Goal: Task Accomplishment & Management: Manage account settings

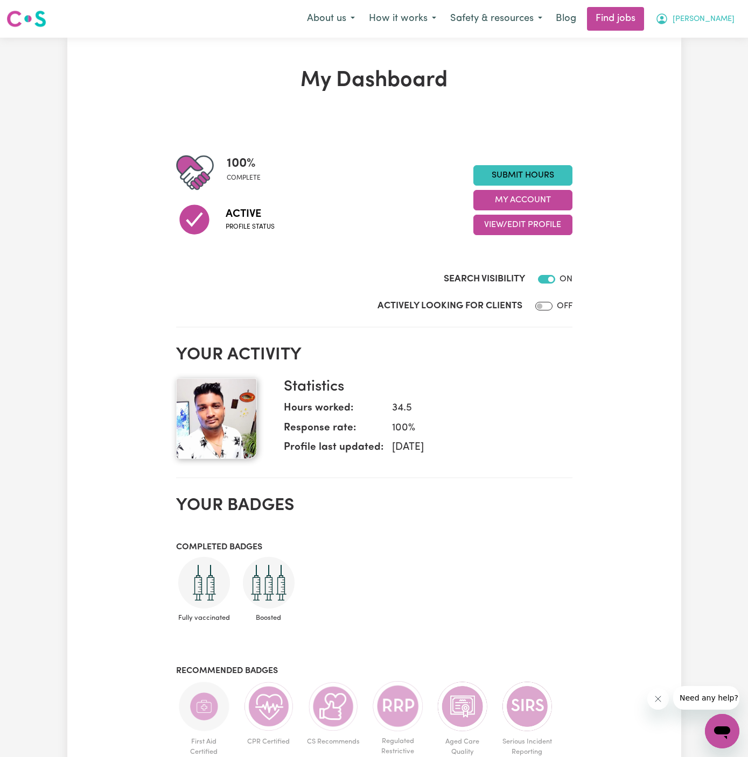
click at [732, 25] on span "[PERSON_NAME]" at bounding box center [703, 19] width 62 height 12
click at [716, 42] on link "My Account" at bounding box center [698, 42] width 85 height 20
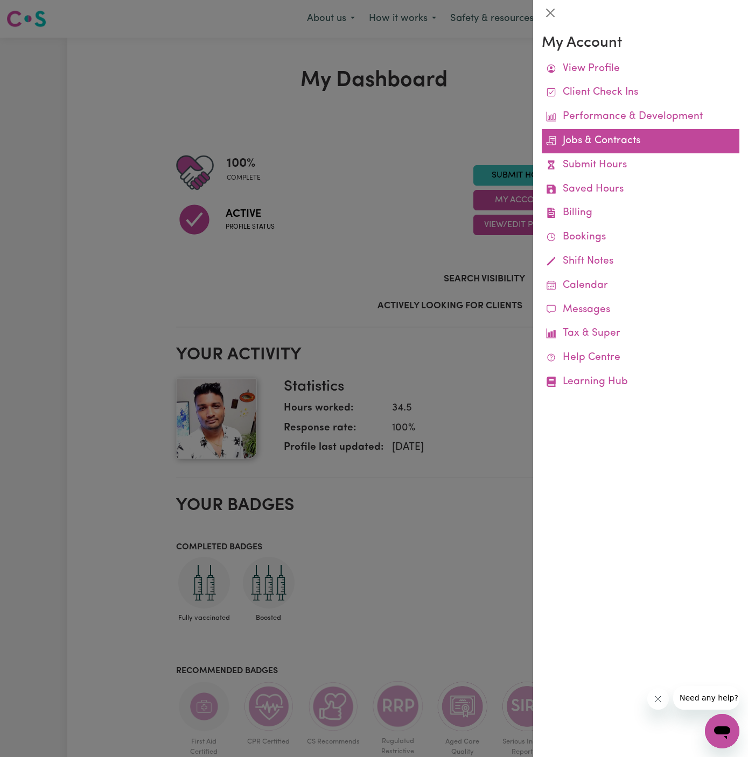
click at [622, 138] on link "Jobs & Contracts" at bounding box center [640, 141] width 198 height 24
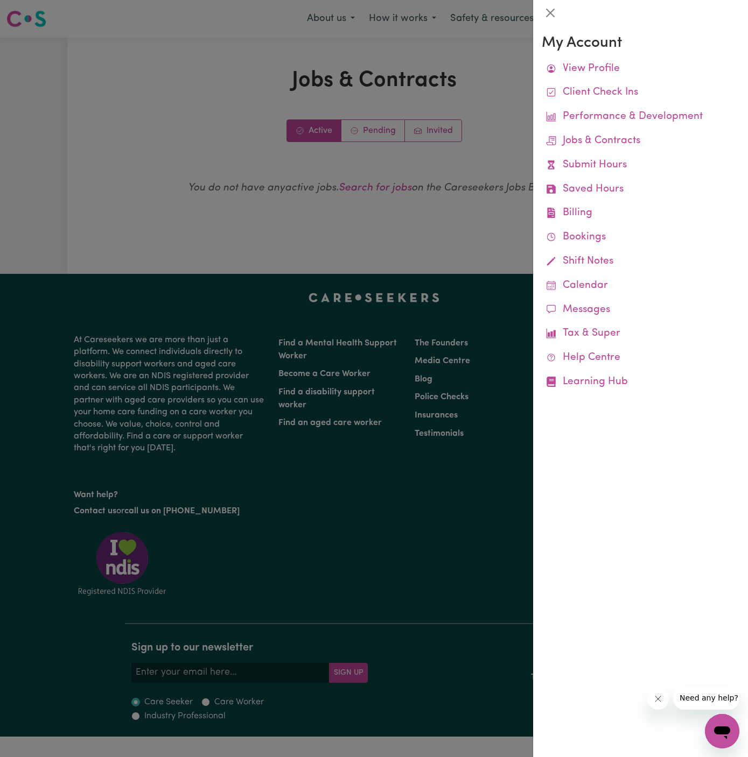
click at [375, 136] on div at bounding box center [374, 378] width 748 height 757
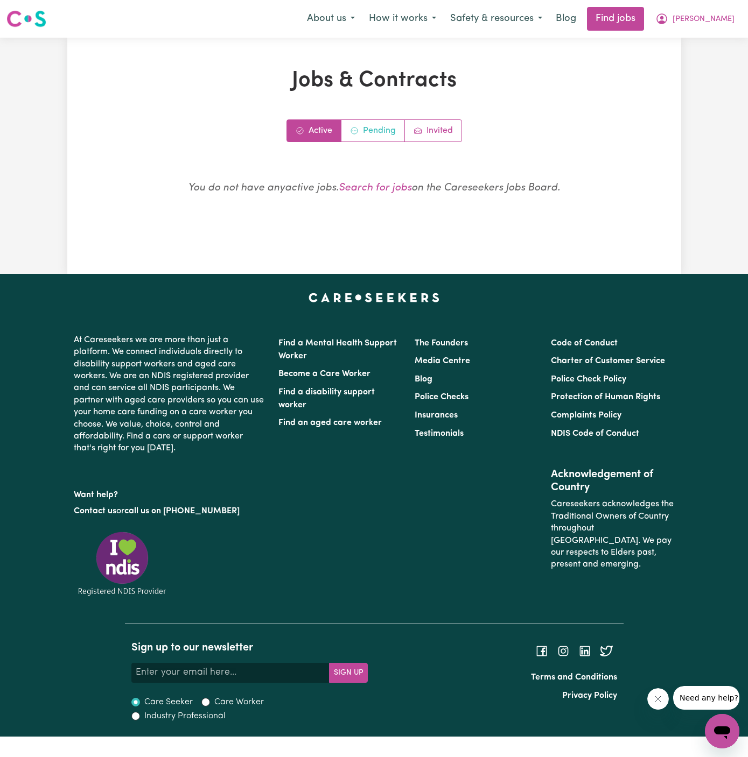
click at [375, 136] on link "Pending" at bounding box center [373, 131] width 64 height 22
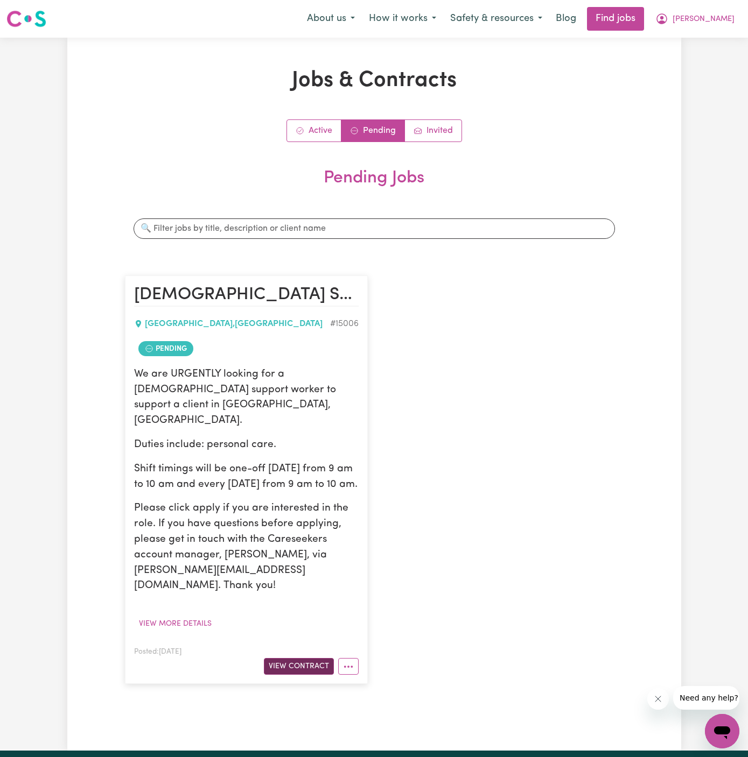
click at [310, 658] on button "View Contract" at bounding box center [299, 666] width 70 height 17
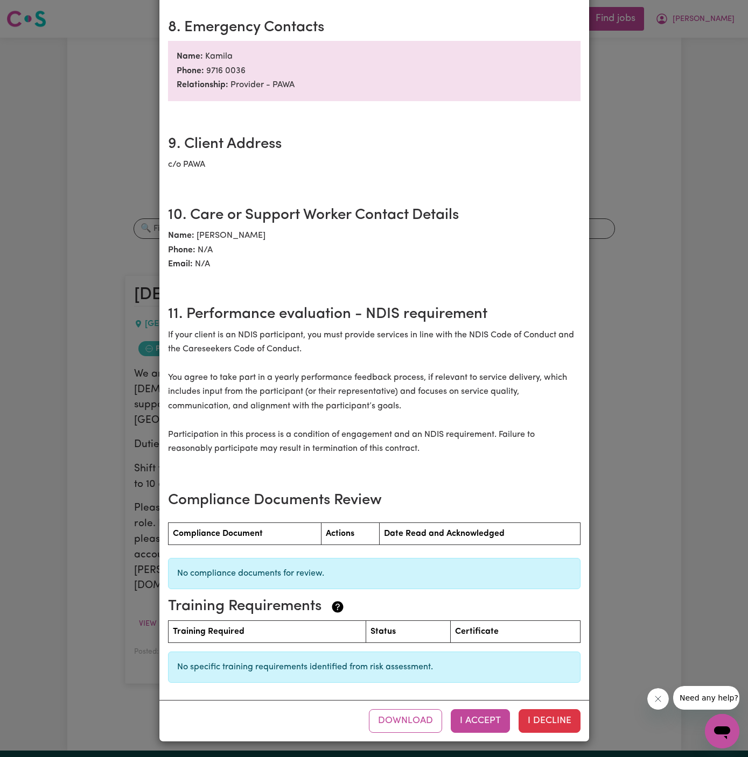
scroll to position [1071, 0]
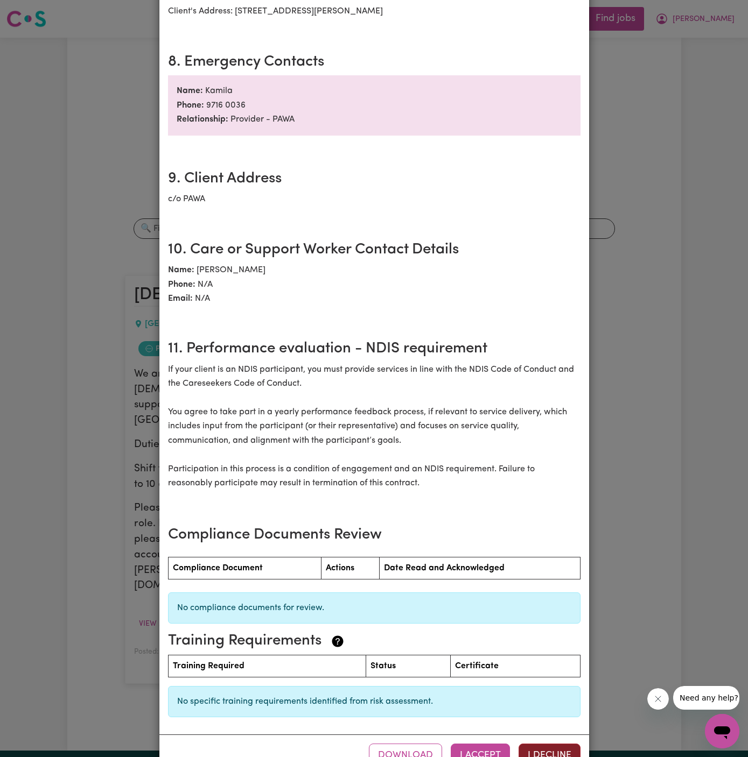
click at [546, 744] on button "I Decline" at bounding box center [549, 756] width 62 height 24
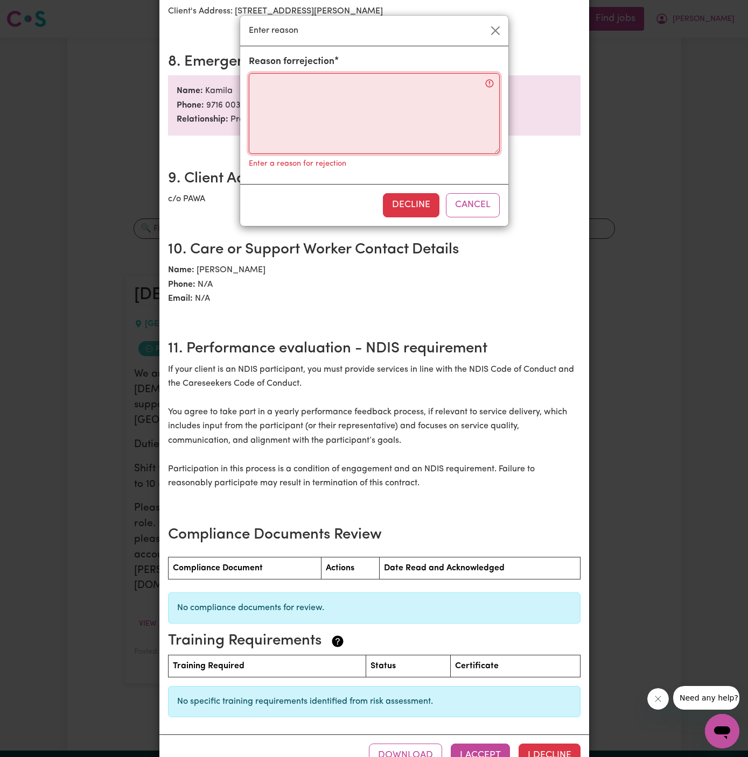
click at [376, 130] on textarea "Reason for rejection" at bounding box center [374, 113] width 251 height 81
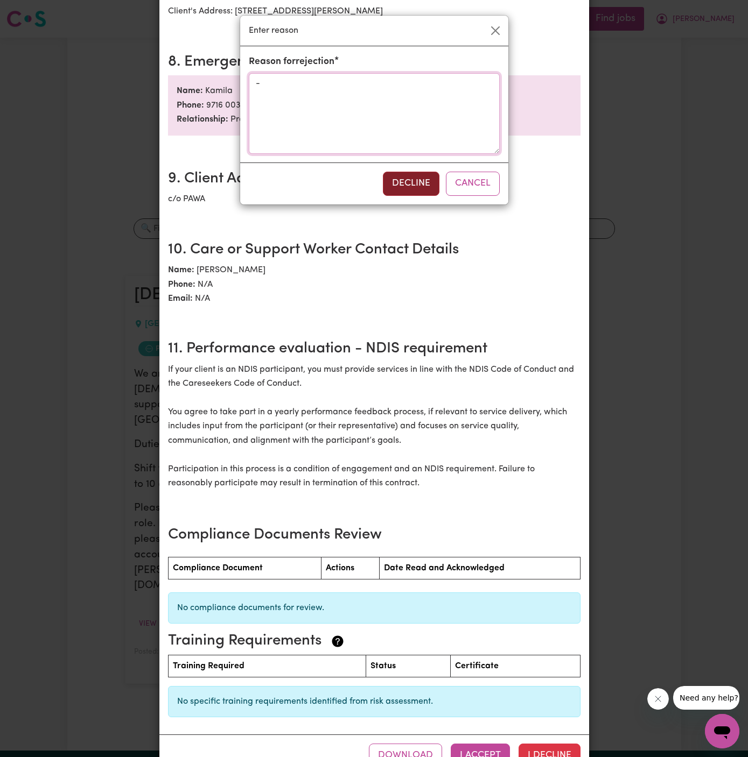
type textarea "-"
click at [404, 178] on button "Decline" at bounding box center [411, 184] width 57 height 24
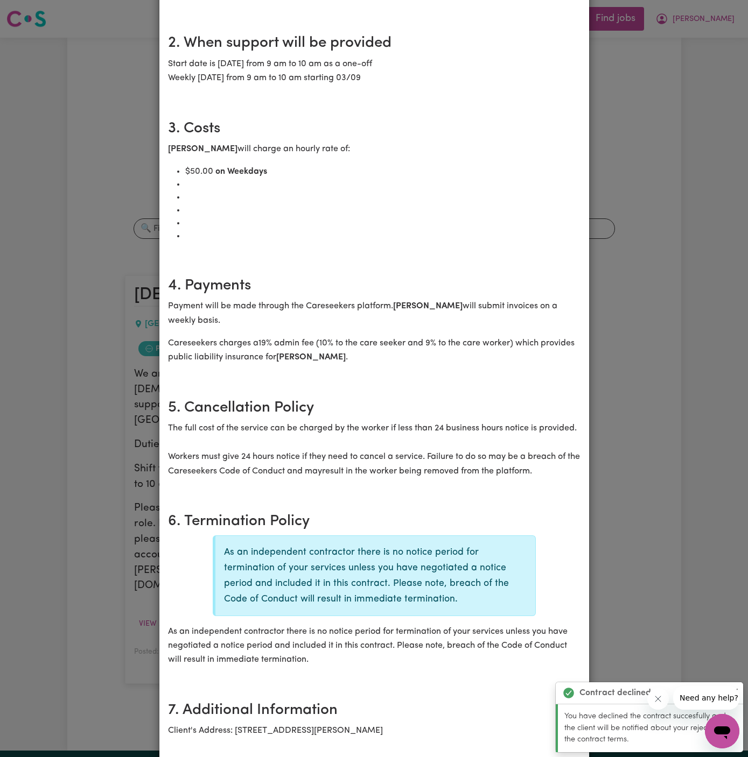
scroll to position [0, 0]
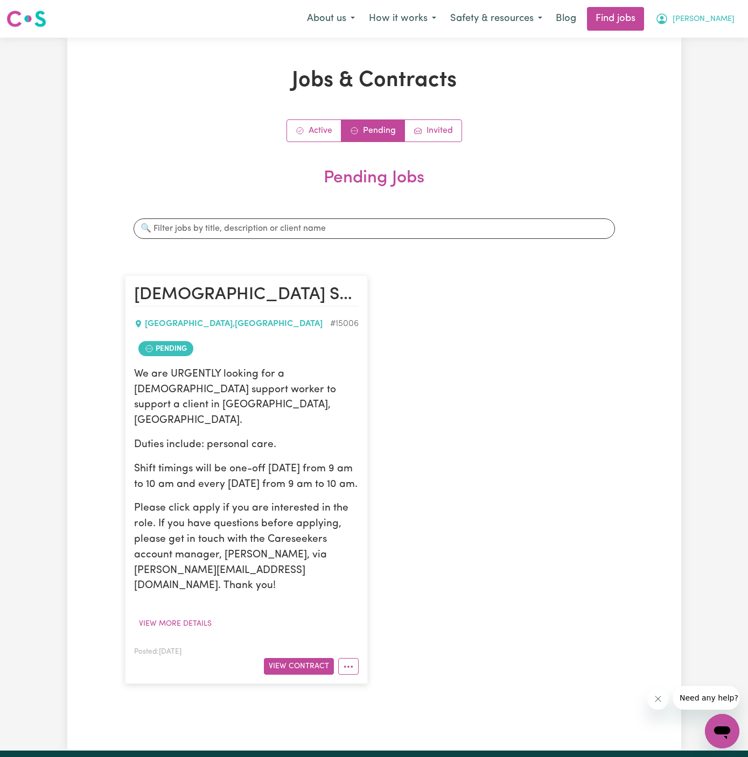
click at [728, 20] on span "[PERSON_NAME]" at bounding box center [703, 19] width 62 height 12
click at [718, 85] on link "Logout" at bounding box center [698, 82] width 85 height 20
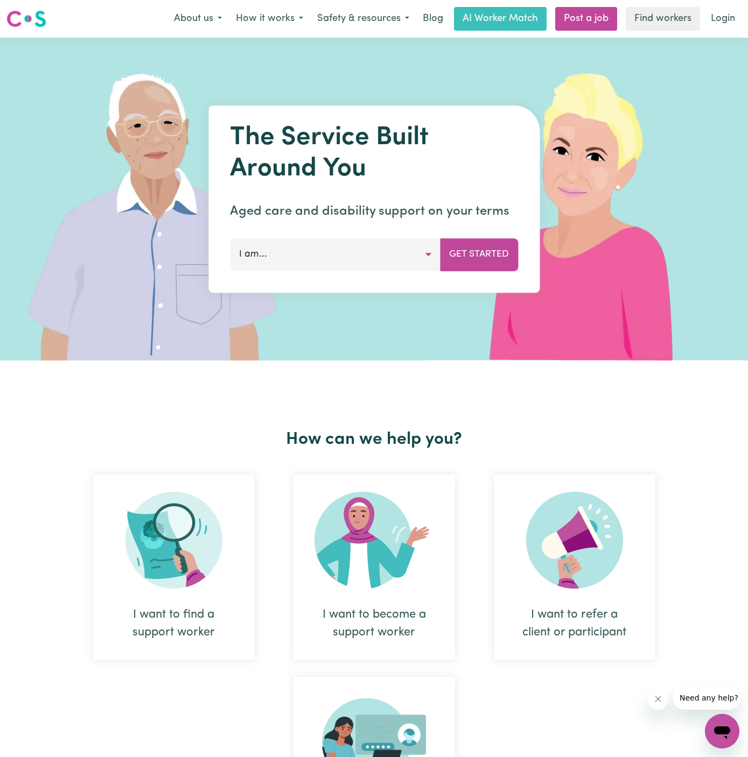
click at [721, 32] on nav "Menu About us How it works Safety & resources Blog AI Worker Match Post a job F…" at bounding box center [374, 19] width 748 height 38
click at [721, 12] on link "Login" at bounding box center [722, 19] width 37 height 24
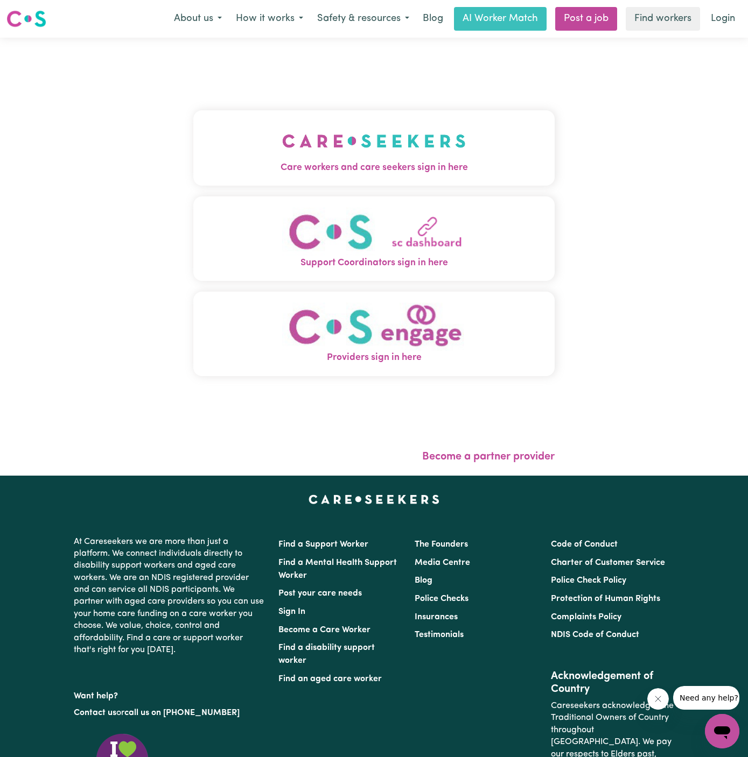
click at [456, 130] on img "Care workers and care seekers sign in here" at bounding box center [374, 141] width 184 height 40
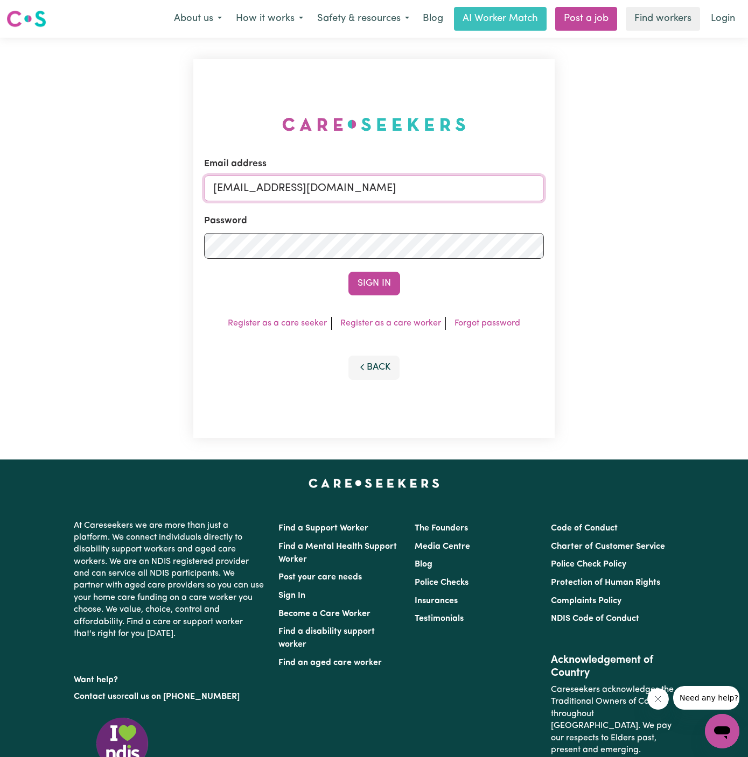
drag, startPoint x: 270, startPoint y: 187, endPoint x: 639, endPoint y: 185, distance: 369.3
click at [639, 185] on div "Email address [EMAIL_ADDRESS][DOMAIN_NAME] Password Sign In Register as a care …" at bounding box center [374, 249] width 748 height 422
paste input "[EMAIL_ADDRESS][DOMAIN_NAME]"
click at [639, 185] on div "Email address superuser~ [EMAIL_ADDRESS][DOMAIN_NAME] Password Sign In Register…" at bounding box center [374, 249] width 748 height 422
drag, startPoint x: 270, startPoint y: 191, endPoint x: 280, endPoint y: 195, distance: 11.8
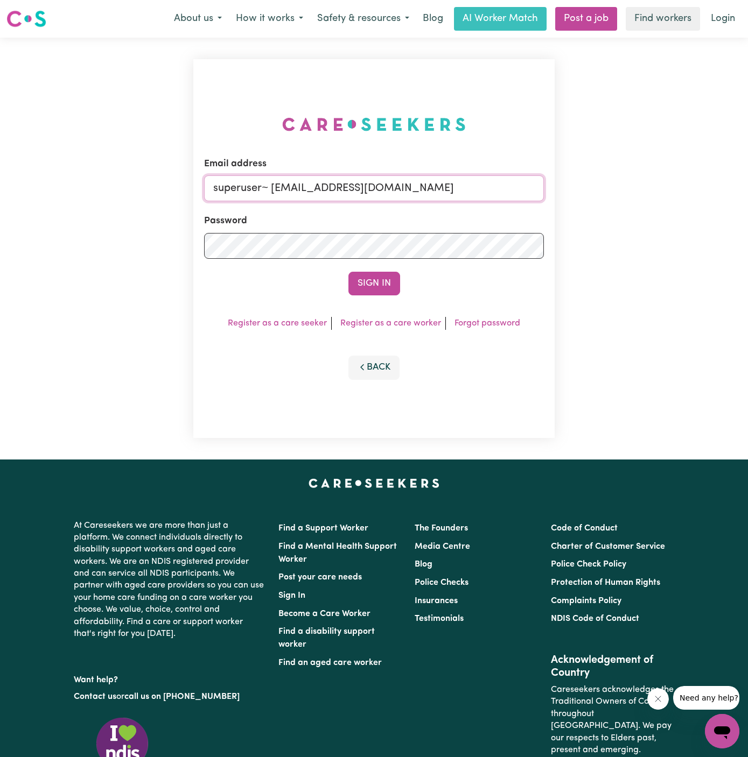
click at [271, 191] on input "superuser~ [EMAIL_ADDRESS][DOMAIN_NAME]" at bounding box center [374, 188] width 340 height 26
type input "superuser~[EMAIL_ADDRESS][DOMAIN_NAME]"
click at [348, 272] on button "Sign In" at bounding box center [374, 284] width 52 height 24
